Goal: Check status: Check status

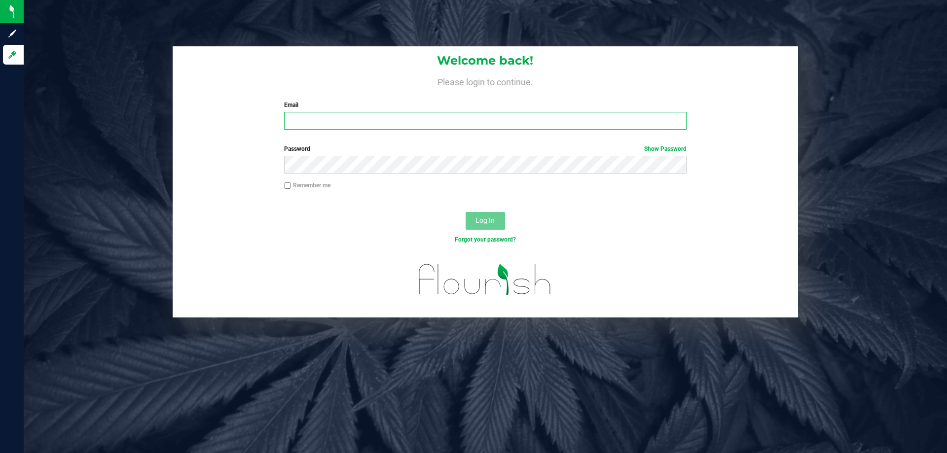
click at [329, 122] on input "Email" at bounding box center [485, 121] width 402 height 18
type input "[EMAIL_ADDRESS][DOMAIN_NAME]"
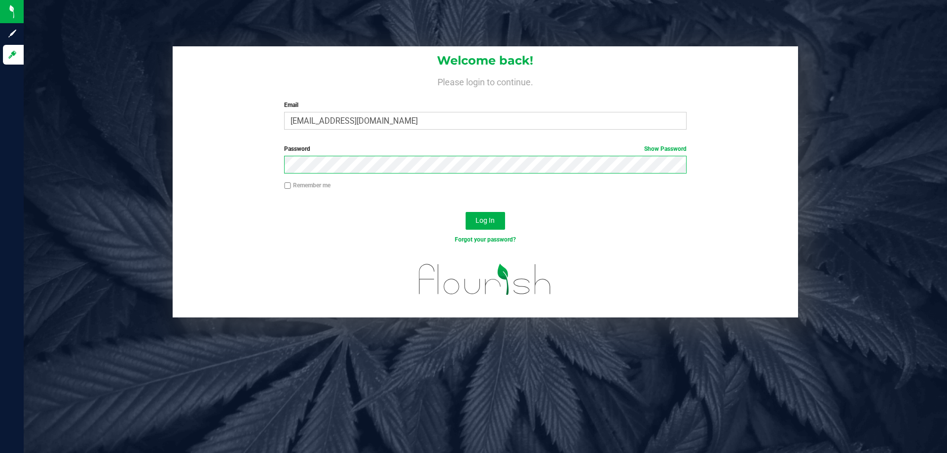
click at [466, 212] on button "Log In" at bounding box center [485, 221] width 39 height 18
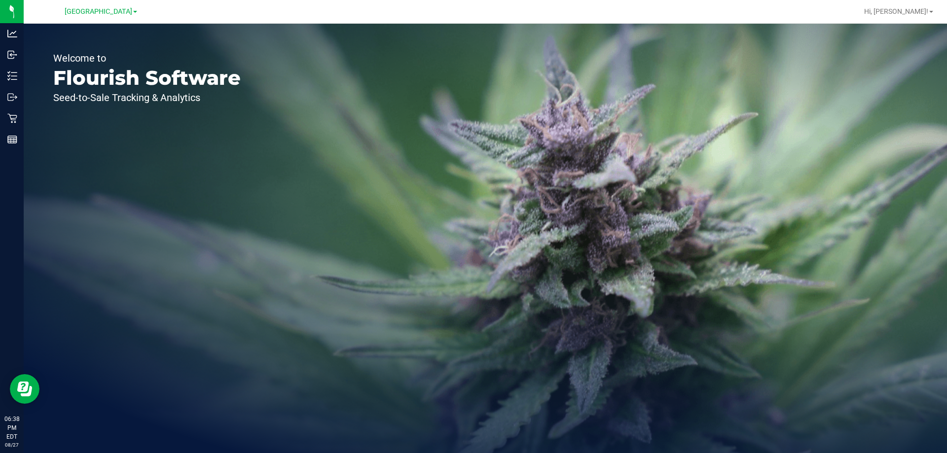
drag, startPoint x: 153, startPoint y: 186, endPoint x: 37, endPoint y: 120, distance: 133.7
click at [132, 163] on div "Welcome to Flourish Software Seed-to-Sale Tracking & Analytics" at bounding box center [147, 239] width 247 height 430
click at [111, 11] on span "[GEOGRAPHIC_DATA]" at bounding box center [99, 11] width 68 height 9
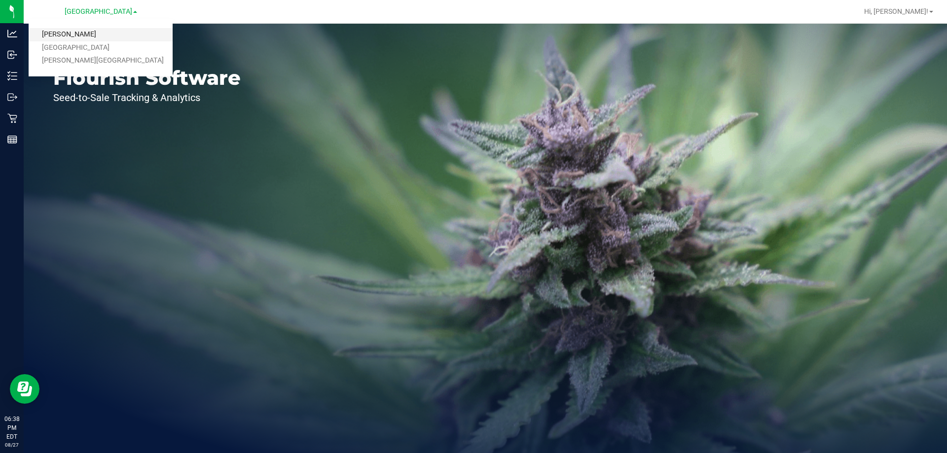
click at [56, 32] on link "[PERSON_NAME]" at bounding box center [101, 34] width 144 height 13
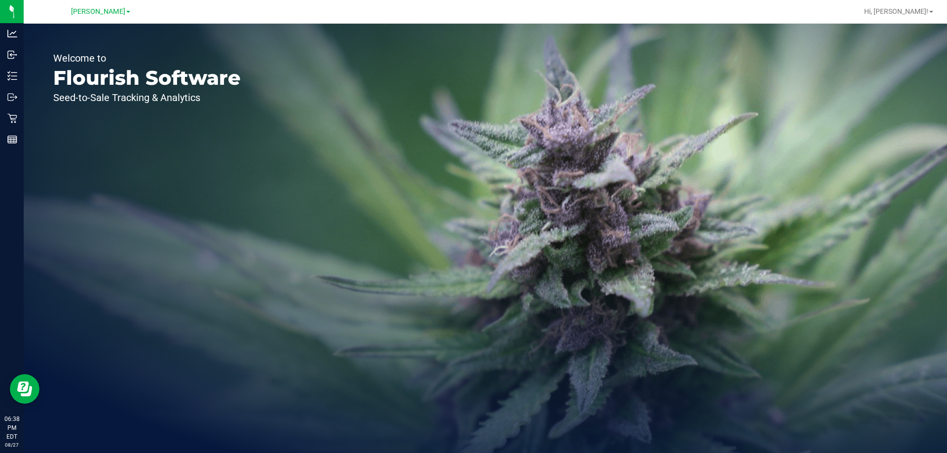
click at [332, 253] on div "Welcome to Flourish Software Seed-to-Sale Tracking & Analytics" at bounding box center [486, 239] width 924 height 430
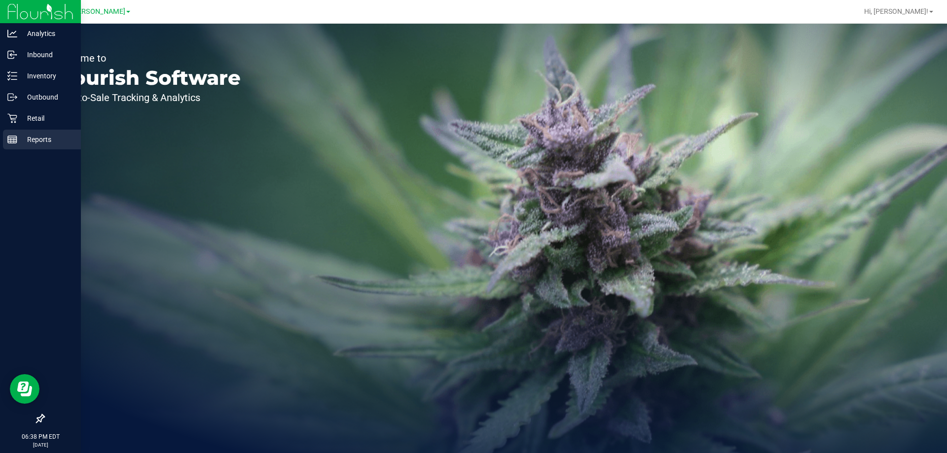
click at [13, 144] on icon at bounding box center [12, 140] width 10 height 10
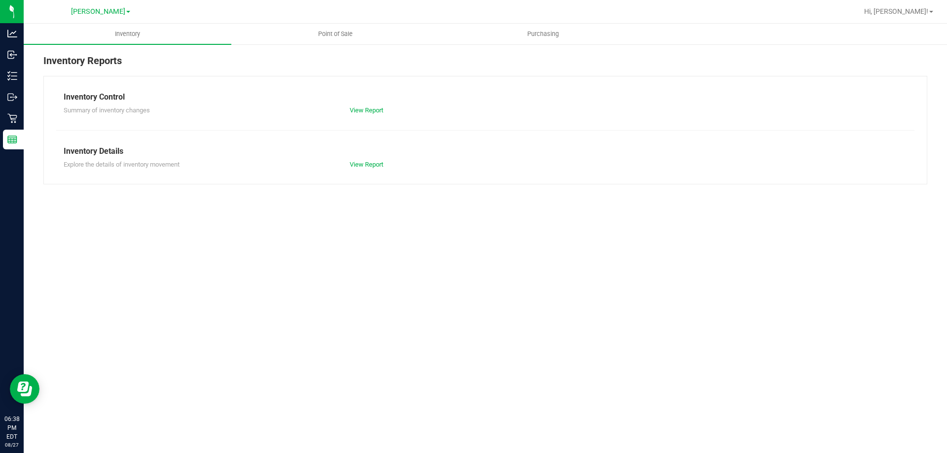
click at [238, 294] on div "Inventory Point of Sale Purchasing Inventory Reports Inventory Control Summary …" at bounding box center [486, 239] width 924 height 430
click at [332, 36] on span "Point of Sale" at bounding box center [335, 34] width 61 height 9
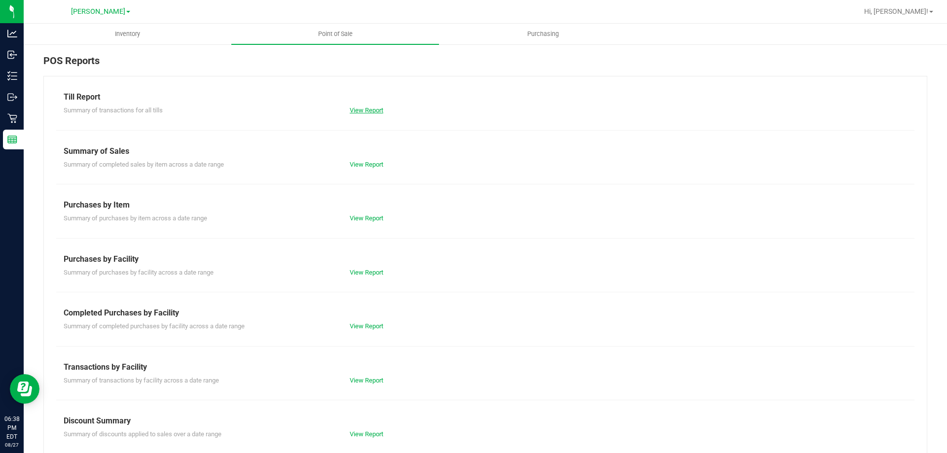
click at [367, 112] on link "View Report" at bounding box center [367, 110] width 34 height 7
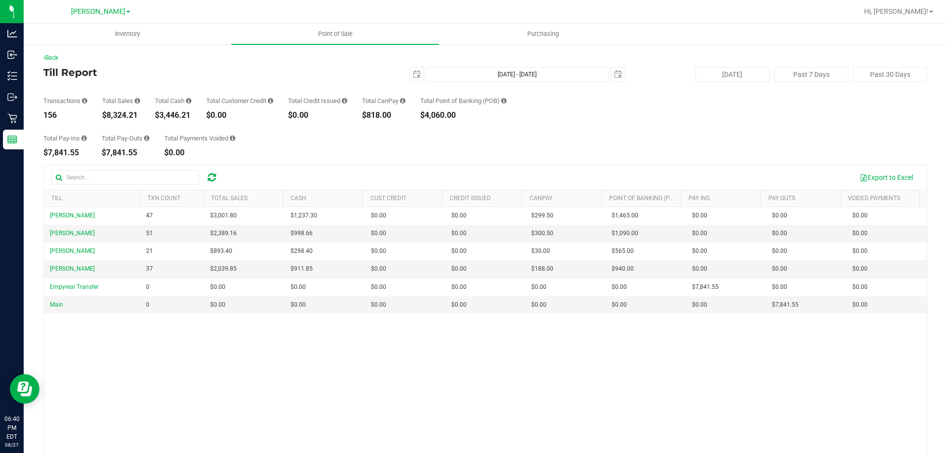
click at [425, 375] on div "[PERSON_NAME] 47 $3,001.80 $1,237.30 $0.00 $0.00 $0.00 $299.50 $0.00 $1,465.00 …" at bounding box center [485, 350] width 883 height 286
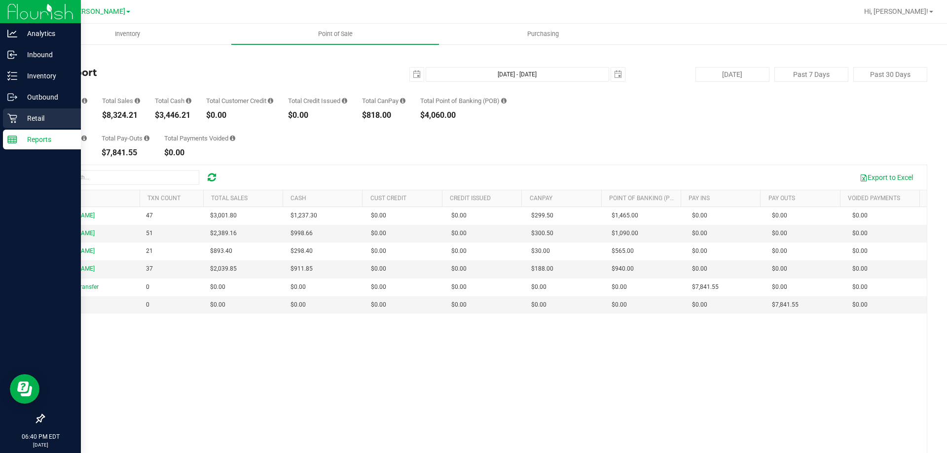
click at [34, 118] on p "Retail" at bounding box center [46, 118] width 59 height 12
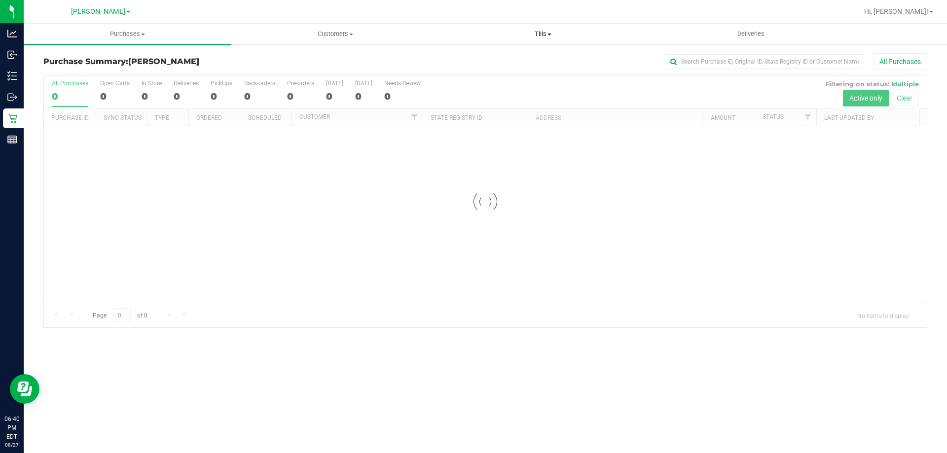
click at [541, 34] on span "Tills" at bounding box center [543, 34] width 207 height 9
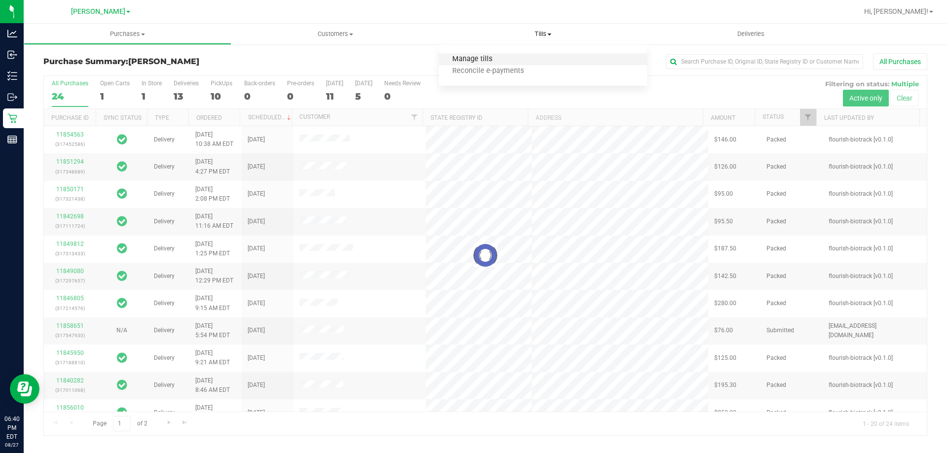
click at [468, 59] on span "Manage tills" at bounding box center [472, 59] width 67 height 8
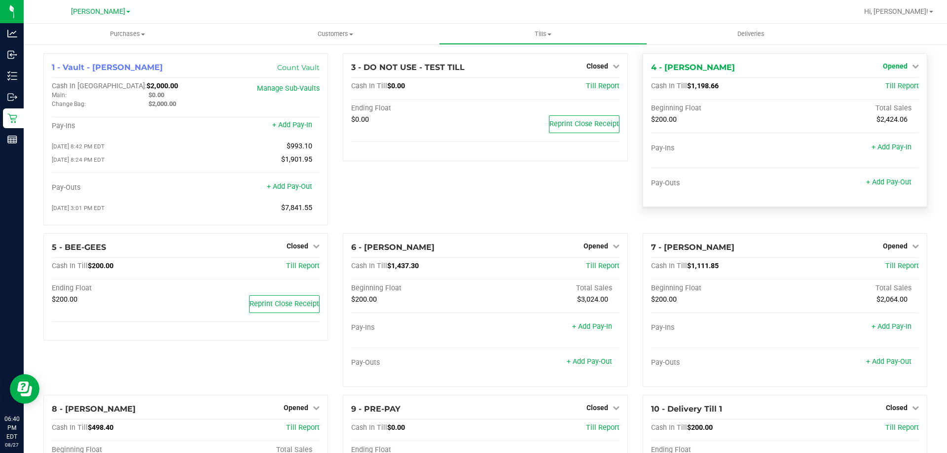
click at [887, 67] on span "Opened" at bounding box center [895, 66] width 25 height 8
click at [883, 87] on link "Close Till" at bounding box center [896, 87] width 27 height 8
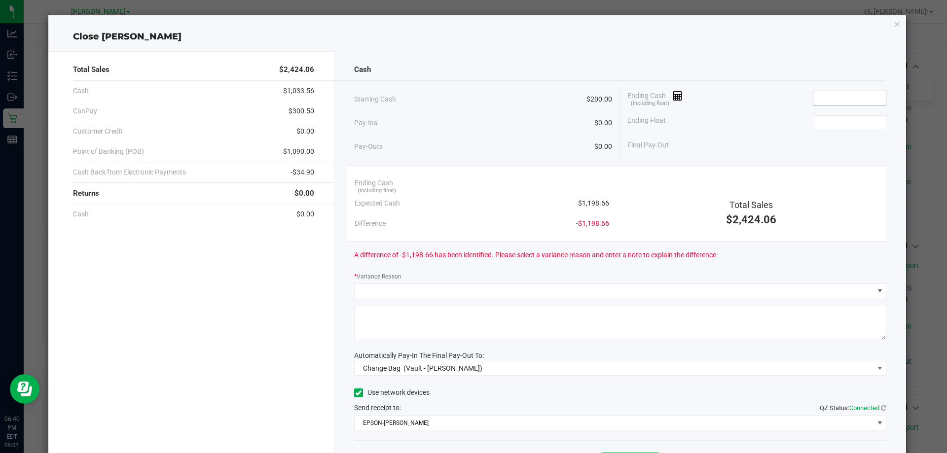
click at [831, 91] on input at bounding box center [850, 98] width 73 height 14
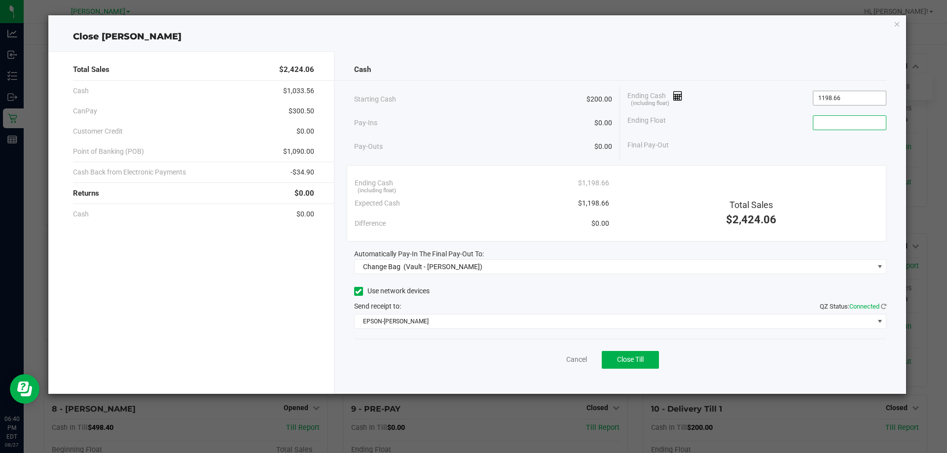
type input "$1,198.66"
type input "$200.00"
click at [735, 139] on div "Final Pay-Out $998.66" at bounding box center [757, 145] width 259 height 20
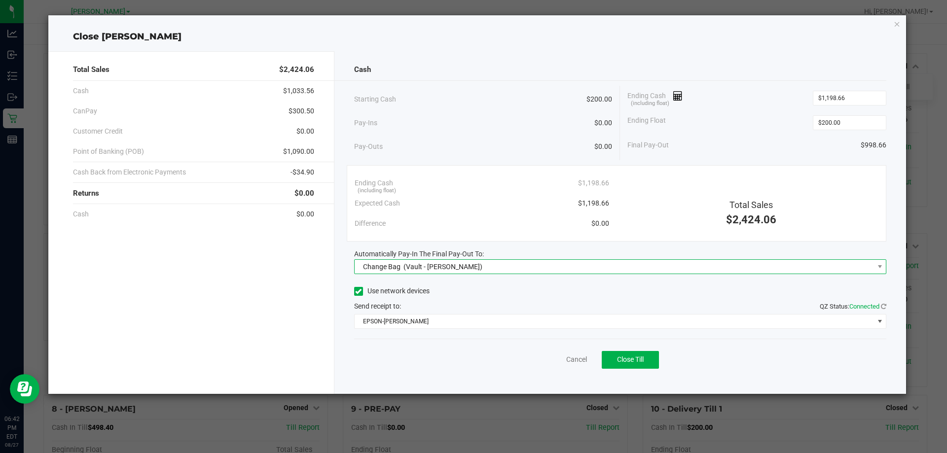
click at [397, 265] on span "Change Bag" at bounding box center [381, 267] width 37 height 8
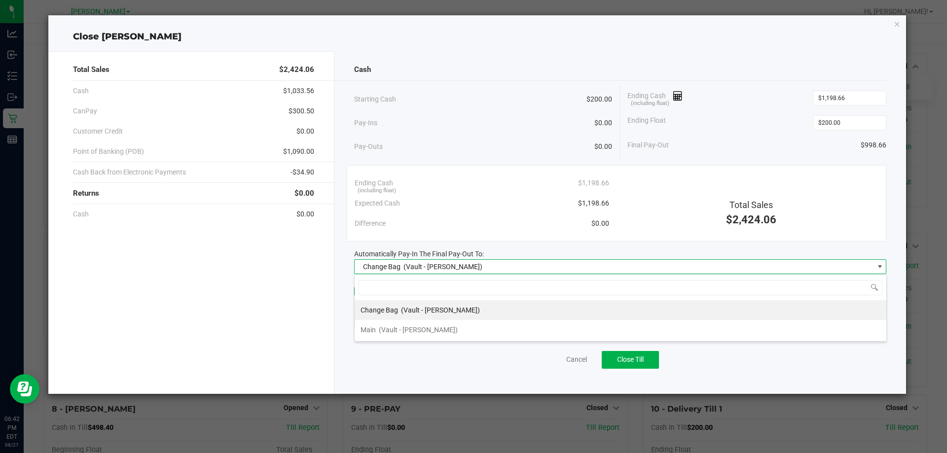
scroll to position [15, 532]
click at [373, 332] on span "Main" at bounding box center [368, 330] width 15 height 8
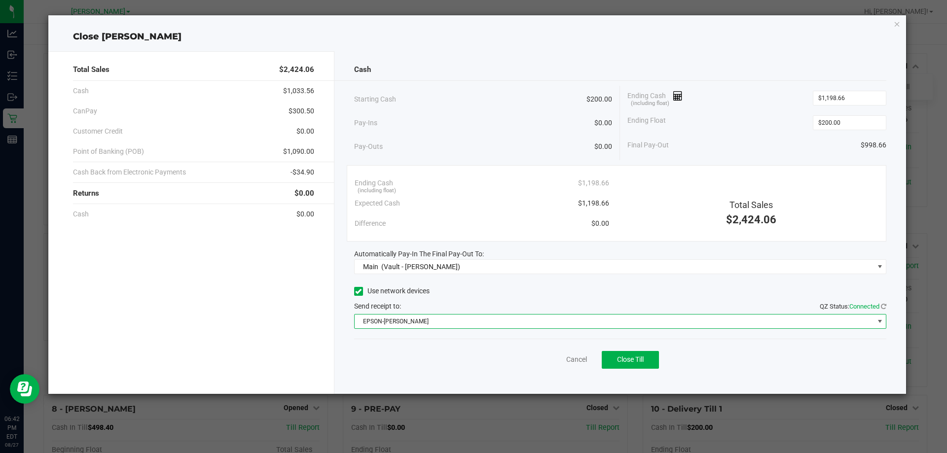
click at [390, 322] on span "EPSON-[PERSON_NAME]" at bounding box center [615, 322] width 520 height 14
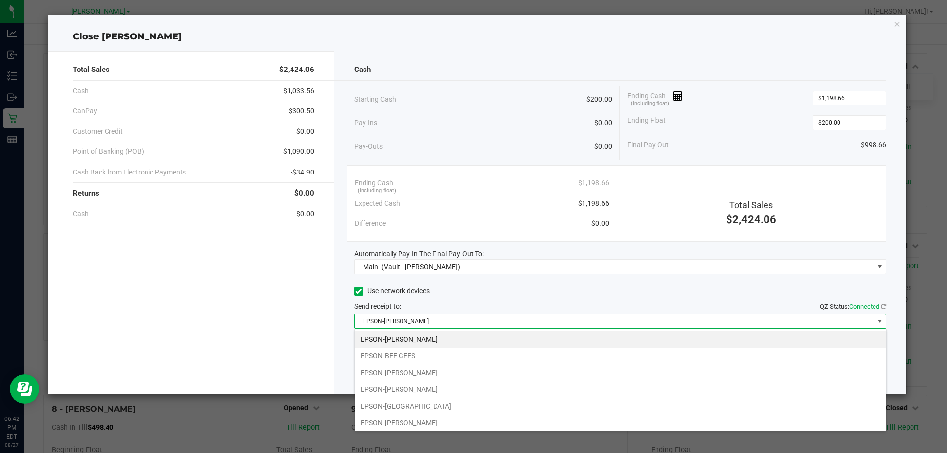
click at [262, 337] on div "Total Sales $2,424.06 Cash $1,033.56 CanPay $300.50 Customer Credit $0.00 Point…" at bounding box center [191, 222] width 286 height 343
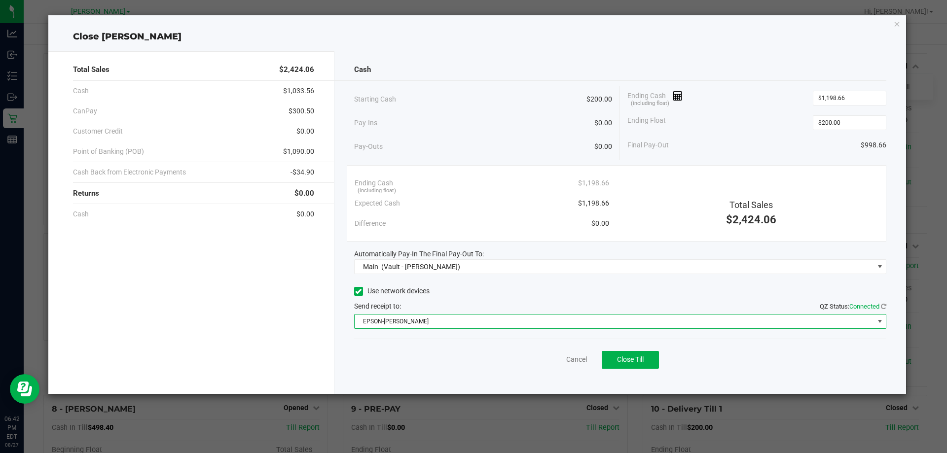
click at [468, 322] on span "EPSON-[PERSON_NAME]" at bounding box center [615, 322] width 520 height 14
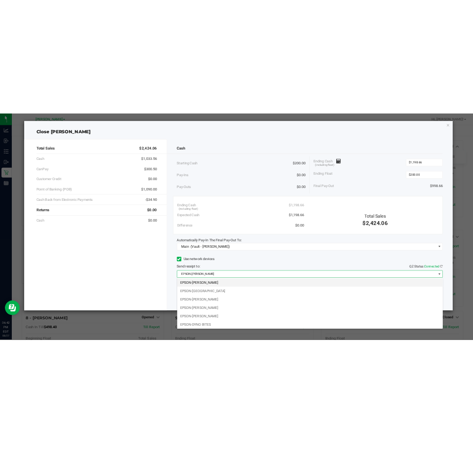
scroll to position [52, 0]
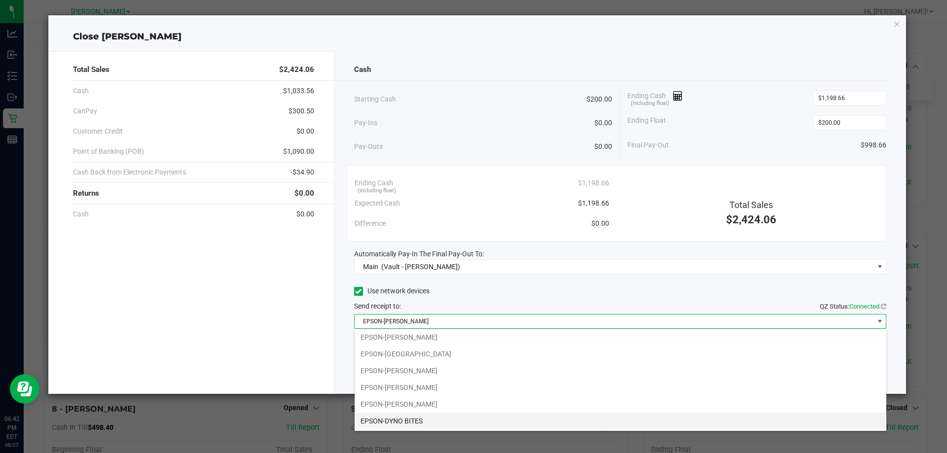
click at [397, 420] on li "EPSON-DYNO BITES" at bounding box center [621, 421] width 532 height 17
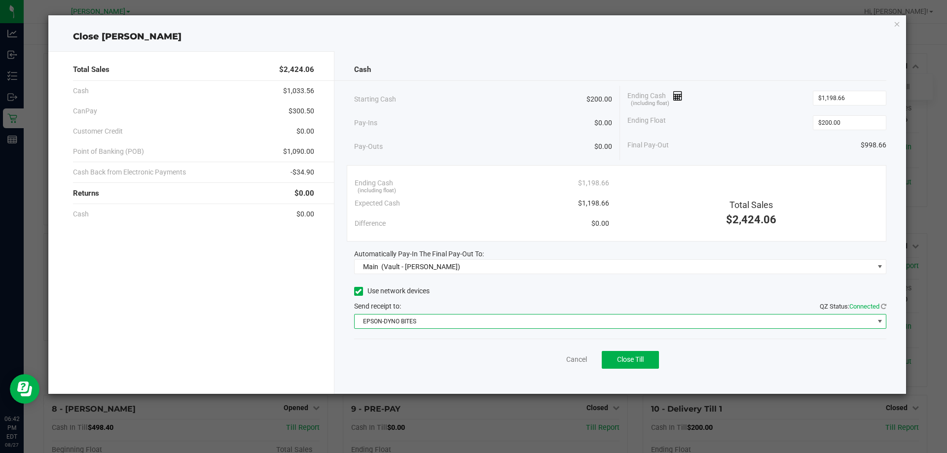
click at [516, 302] on div "Send receipt to: QZ Status: Connected" at bounding box center [620, 306] width 533 height 10
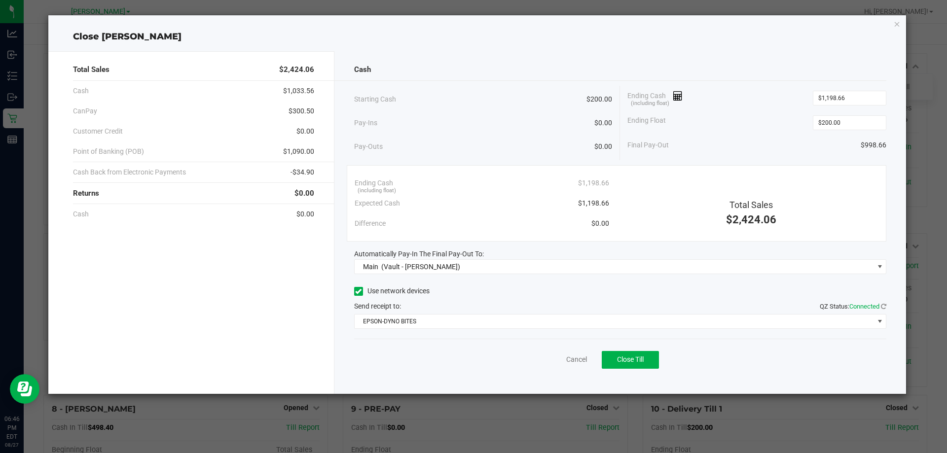
click at [738, 101] on div "Ending Cash (including float) $1,198.66" at bounding box center [757, 98] width 259 height 25
click at [628, 364] on button "Close Till" at bounding box center [630, 360] width 57 height 18
click at [555, 361] on link "Dismiss" at bounding box center [555, 360] width 24 height 10
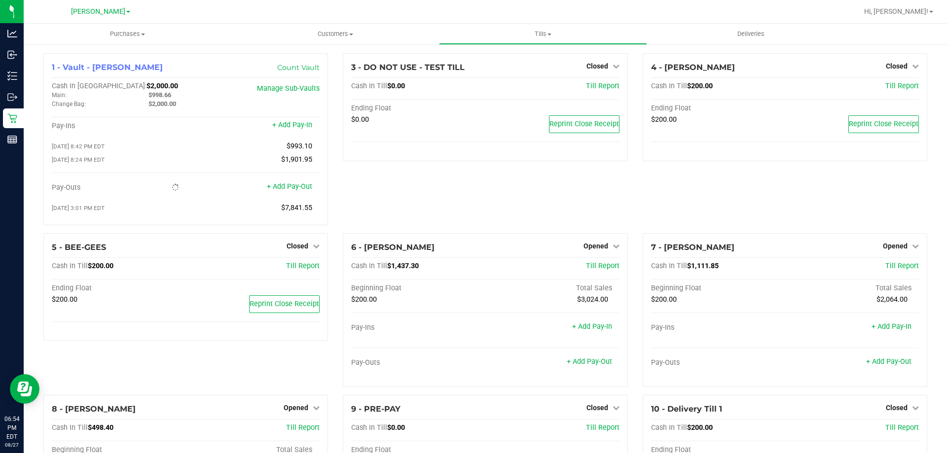
click at [391, 201] on div "3 - DO NOT USE - TEST TILL Closed Open Till Cash In Till $0.00 Till Report Endi…" at bounding box center [485, 143] width 299 height 180
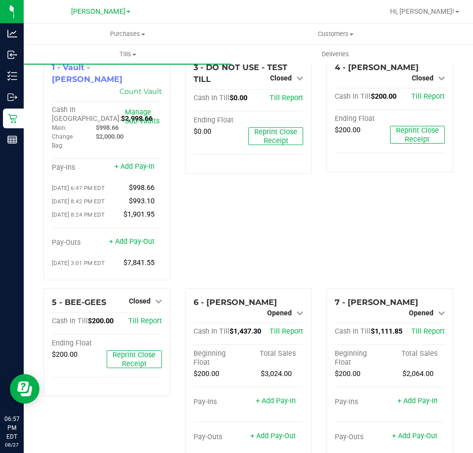
click at [225, 215] on div "3 - DO NOT USE - TEST TILL Closed Open Till Cash In Till $0.00 Till Report Endi…" at bounding box center [249, 170] width 142 height 235
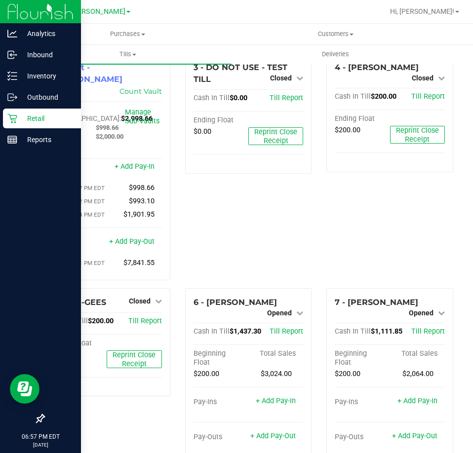
click at [29, 116] on p "Retail" at bounding box center [46, 118] width 59 height 12
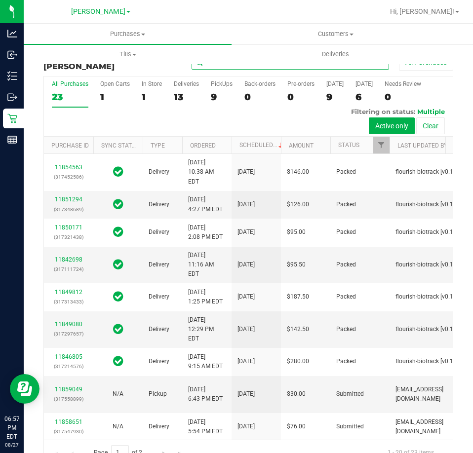
click at [216, 67] on input "text" at bounding box center [289, 62] width 197 height 15
type input "11858663"
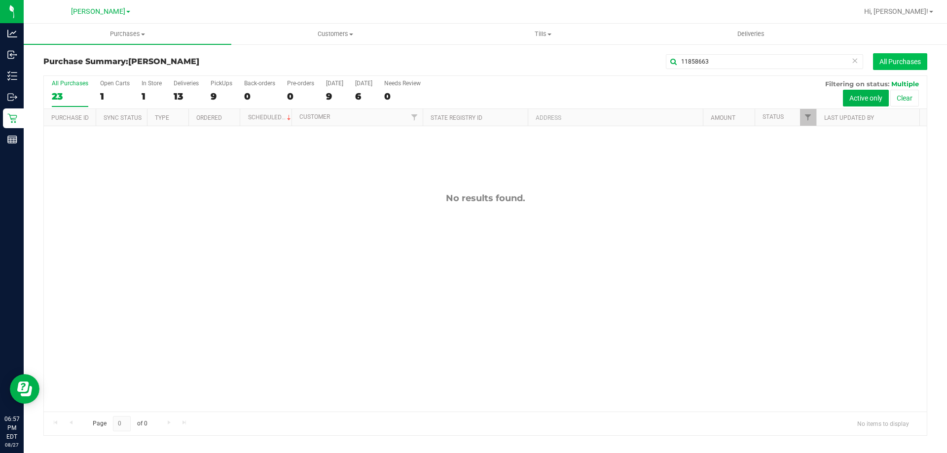
click at [902, 59] on button "All Purchases" at bounding box center [900, 61] width 54 height 17
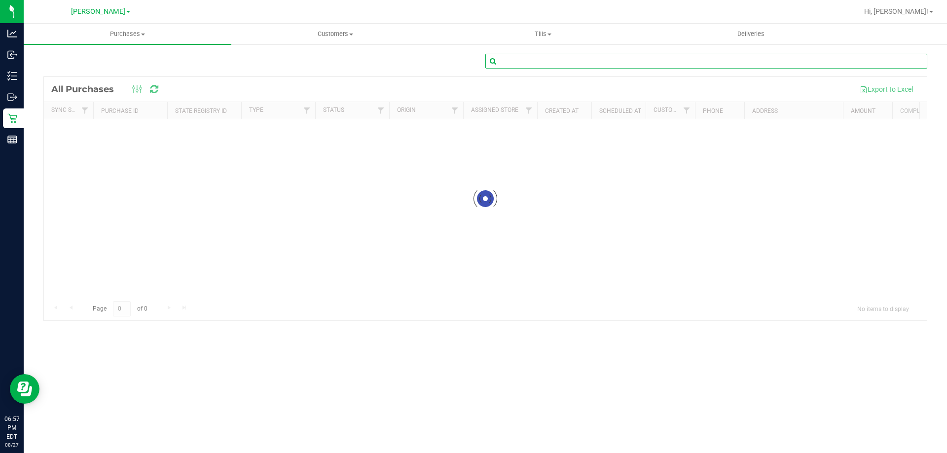
click at [514, 67] on input "text" at bounding box center [707, 61] width 442 height 15
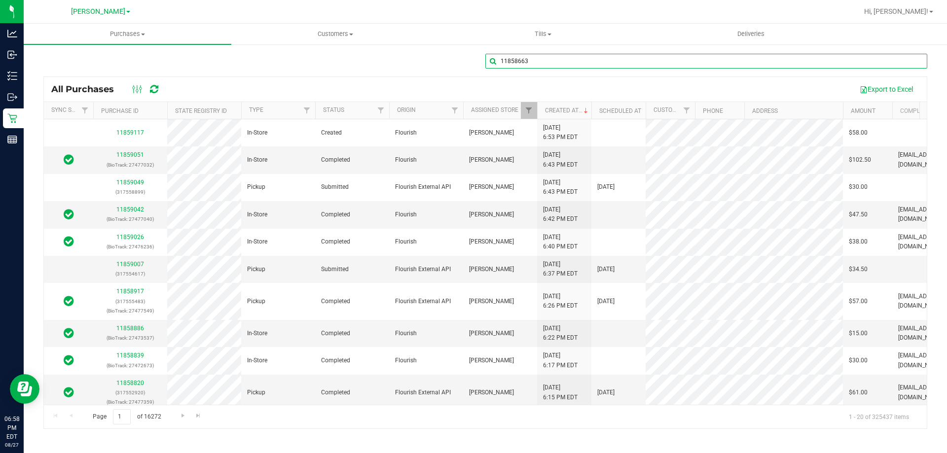
type input "11858663"
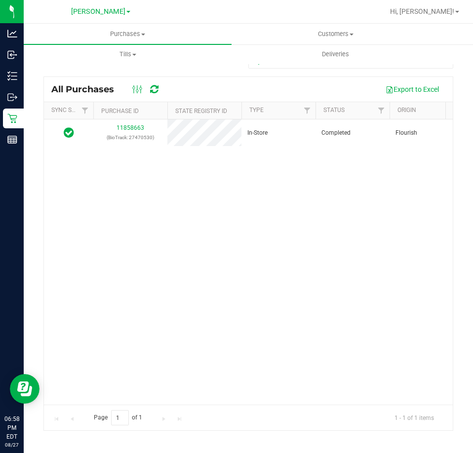
click at [340, 252] on div "11858663 (BioTrack: 27470530) In-Store Completed Flourish [PERSON_NAME] [DATE] …" at bounding box center [248, 261] width 409 height 285
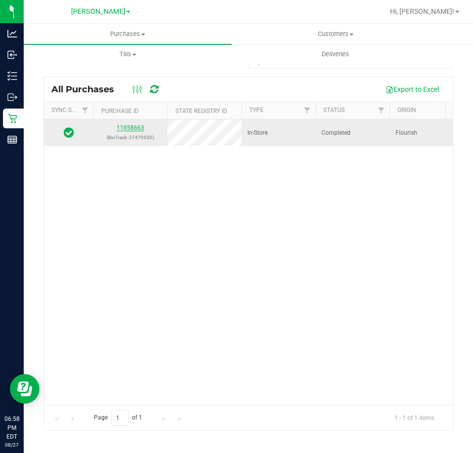
click at [135, 131] on link "11858663" at bounding box center [130, 127] width 28 height 7
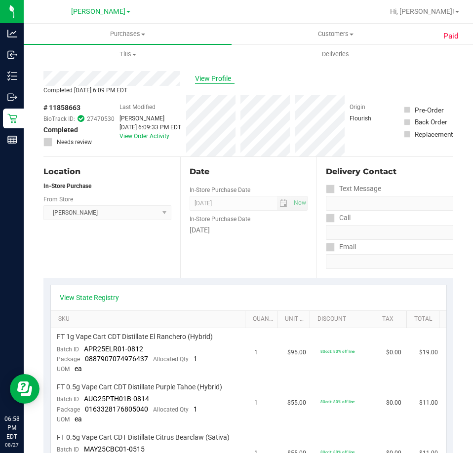
click at [209, 79] on span "View Profile" at bounding box center [214, 79] width 39 height 10
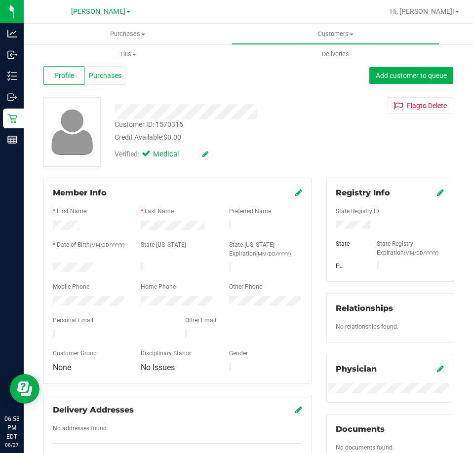
click at [98, 69] on div "Purchases" at bounding box center [104, 75] width 41 height 19
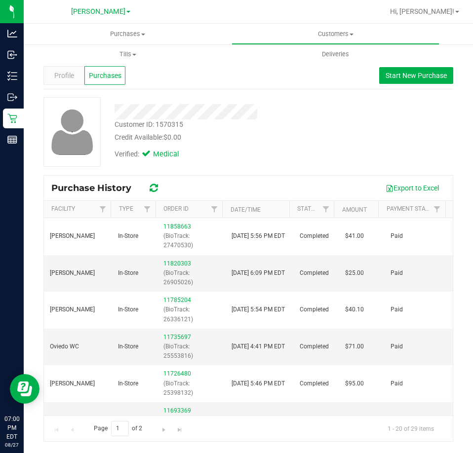
click at [347, 138] on div "Customer ID: 1570315 Credit Available: $0.00 Verified: Medical" at bounding box center [248, 132] width 424 height 70
